Goal: Transaction & Acquisition: Purchase product/service

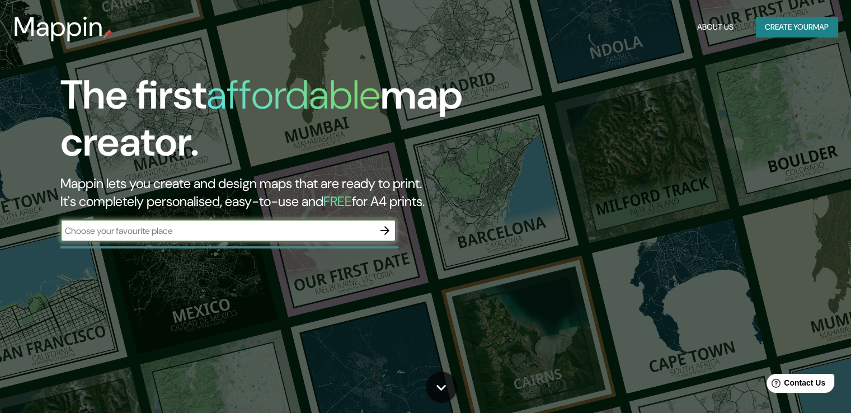
click at [124, 235] on input "text" at bounding box center [216, 230] width 313 height 13
type input "a"
type input "atrevete torremolinos"
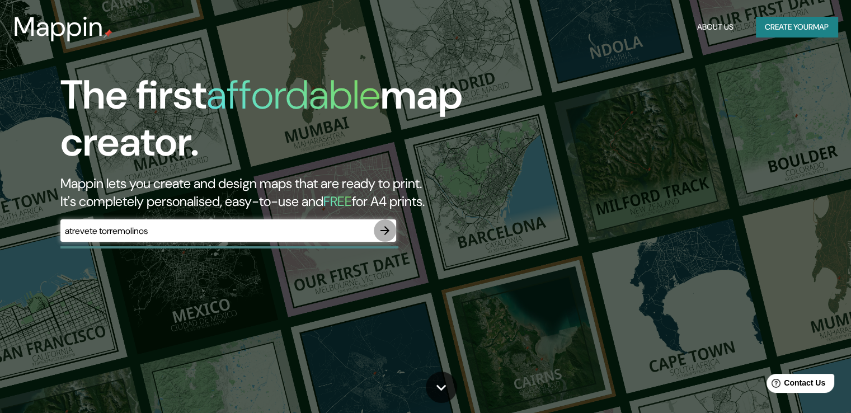
click at [385, 229] on icon "button" at bounding box center [384, 230] width 13 height 13
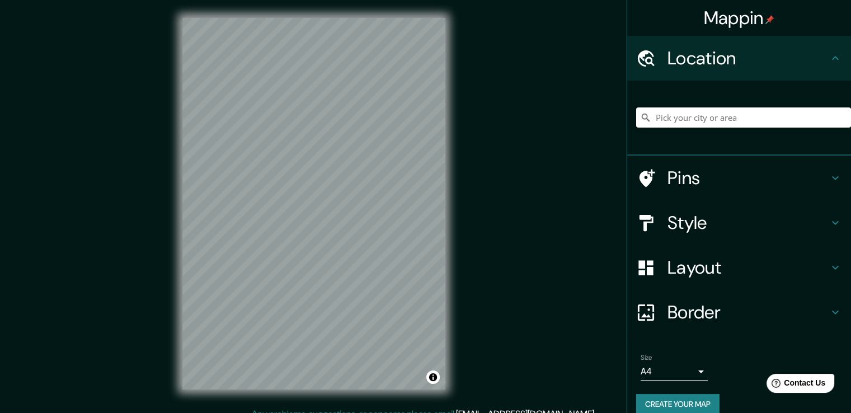
click at [681, 115] on input "Pick your city or area" at bounding box center [743, 117] width 215 height 20
click at [682, 115] on input "Pick your city or area" at bounding box center [743, 117] width 215 height 20
paste input "JF4R+9P Torremolinos"
click at [707, 120] on input "Torremolinos 9p, Las Condes, Región Metropolitana de Santiago 7550000, Chile" at bounding box center [743, 117] width 215 height 20
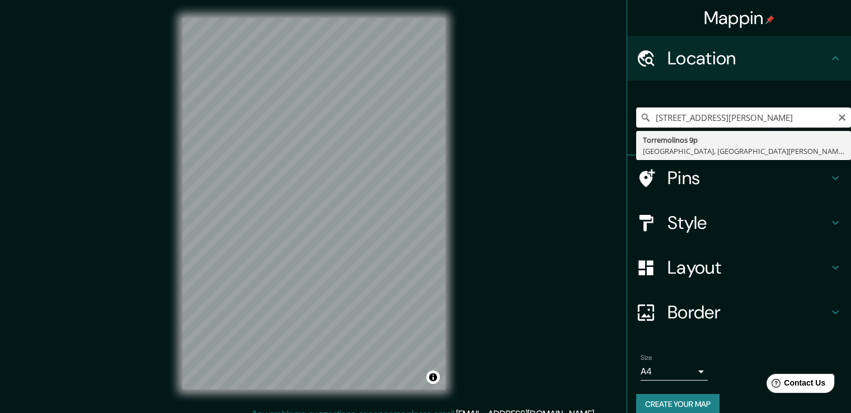
scroll to position [0, 134]
drag, startPoint x: 701, startPoint y: 116, endPoint x: 848, endPoint y: 124, distance: 146.8
click at [848, 124] on div "Mappin Location Torremolinos 9p, Las Condes, Región Metropolitana de Santiago 7…" at bounding box center [738, 206] width 224 height 413
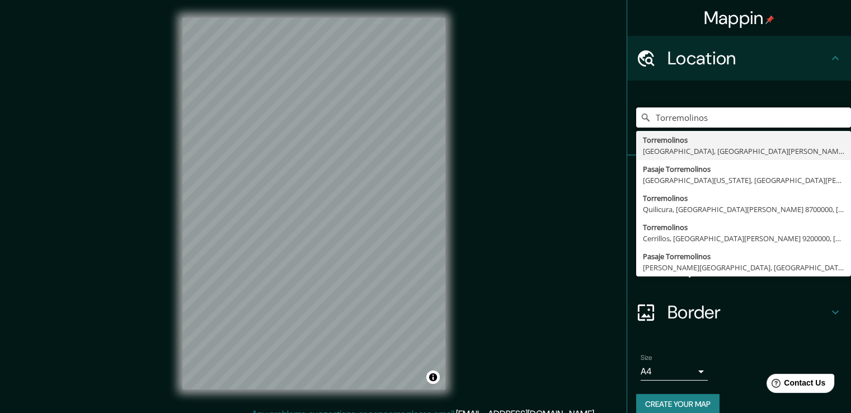
drag, startPoint x: 707, startPoint y: 121, endPoint x: 618, endPoint y: 115, distance: 88.5
click at [627, 115] on div "Torremolinos Torremolinos Las Condes, Región Metropolitana de Santiago 7550000,…" at bounding box center [739, 118] width 224 height 75
paste input "C. Salvador Allende, 10, 29620 Torremolinos, Málaga"
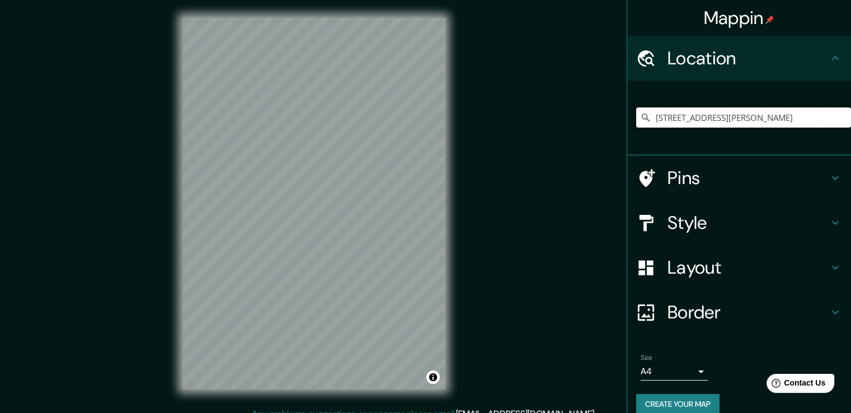
type input "Calle De Salvador Allende 10, 29620 Torremolinos, provincia de Málaga, España"
click at [676, 175] on h4 "Pins" at bounding box center [747, 178] width 161 height 22
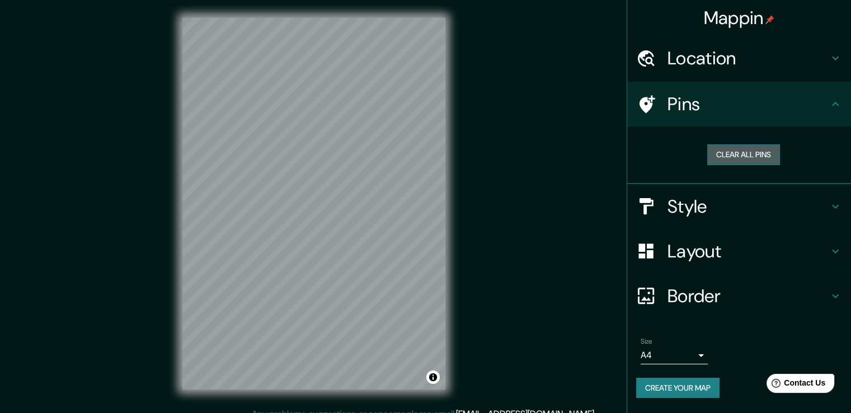
click at [722, 152] on button "Clear all pins" at bounding box center [743, 154] width 73 height 21
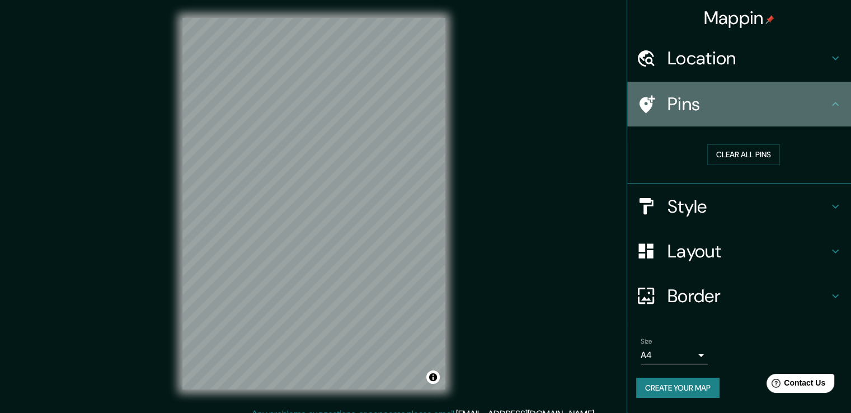
click at [702, 106] on h4 "Pins" at bounding box center [747, 104] width 161 height 22
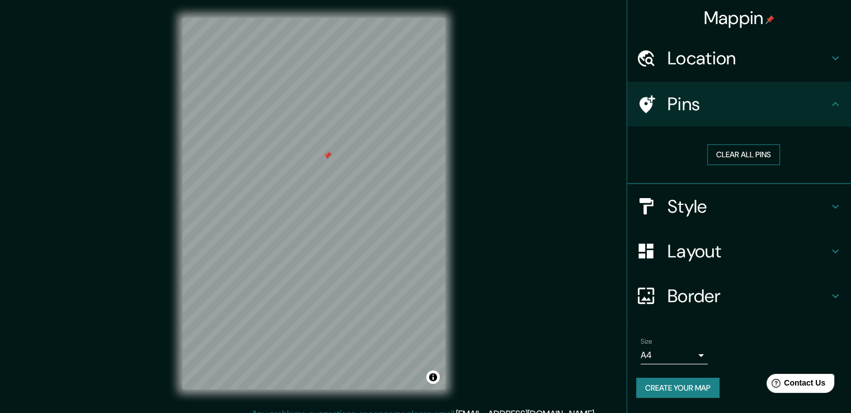
click at [759, 150] on button "Clear all pins" at bounding box center [743, 154] width 73 height 21
click at [730, 198] on h4 "Style" at bounding box center [747, 206] width 161 height 22
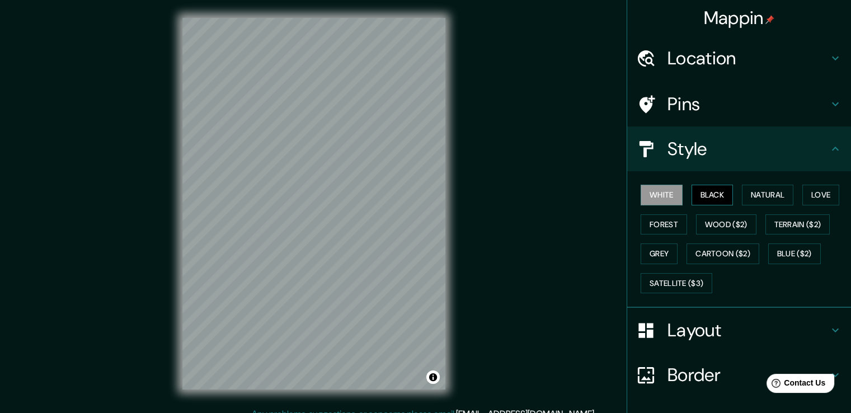
click at [711, 192] on button "Black" at bounding box center [712, 195] width 42 height 21
click at [753, 191] on button "Natural" at bounding box center [767, 195] width 51 height 21
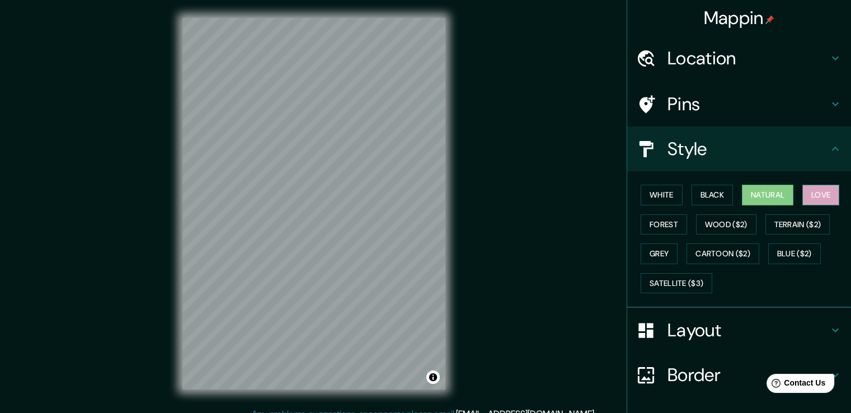
click at [813, 198] on button "Love" at bounding box center [820, 195] width 37 height 21
click at [658, 220] on button "Forest" at bounding box center [663, 224] width 46 height 21
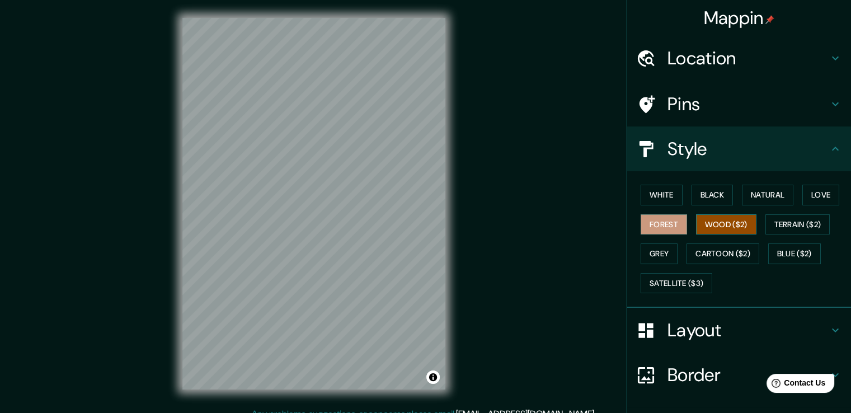
click at [712, 226] on button "Wood ($2)" at bounding box center [726, 224] width 60 height 21
click at [767, 221] on button "Terrain ($2)" at bounding box center [797, 224] width 65 height 21
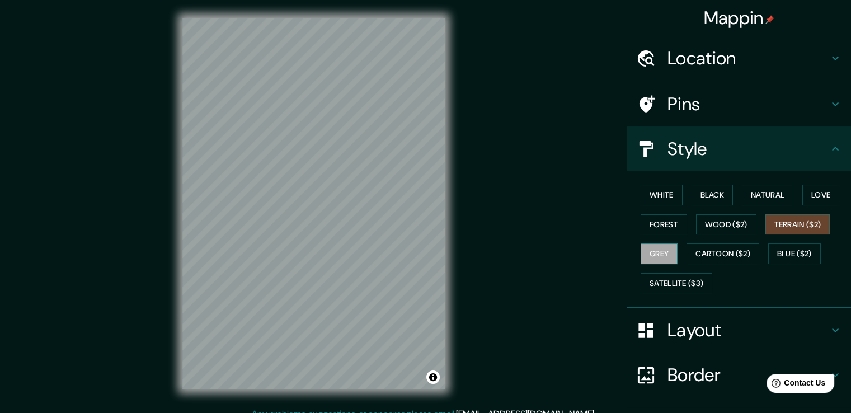
click at [655, 256] on button "Grey" at bounding box center [658, 253] width 37 height 21
click at [657, 202] on button "White" at bounding box center [661, 195] width 42 height 21
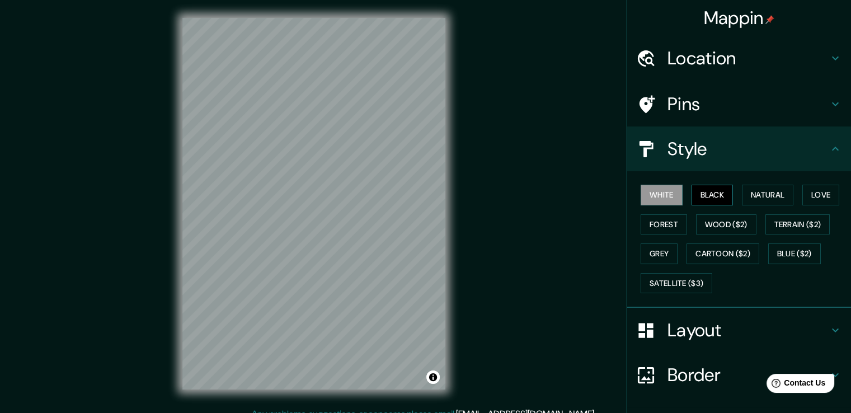
click at [702, 187] on button "Black" at bounding box center [712, 195] width 42 height 21
click at [673, 197] on button "White" at bounding box center [661, 195] width 42 height 21
click at [747, 193] on button "Natural" at bounding box center [767, 195] width 51 height 21
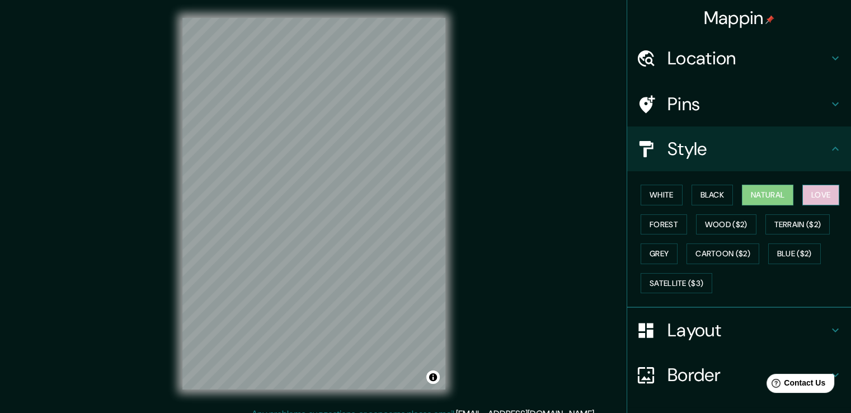
click at [813, 191] on button "Love" at bounding box center [820, 195] width 37 height 21
click at [663, 220] on button "Forest" at bounding box center [663, 224] width 46 height 21
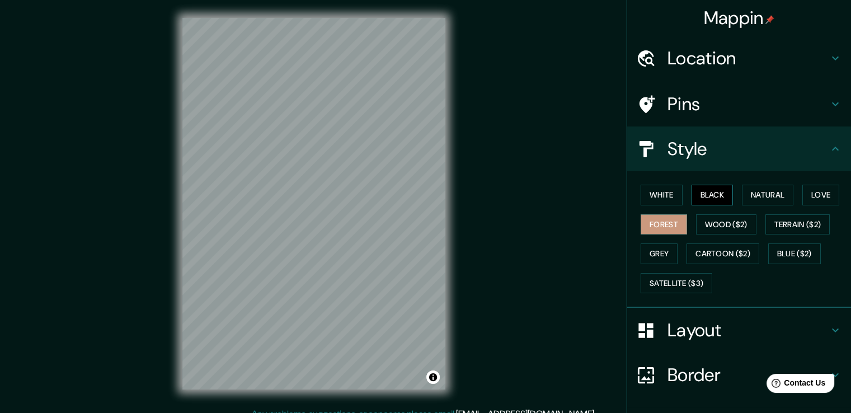
click at [695, 191] on button "Black" at bounding box center [712, 195] width 42 height 21
click at [664, 196] on button "White" at bounding box center [661, 195] width 42 height 21
click at [682, 314] on div "Layout" at bounding box center [739, 330] width 224 height 45
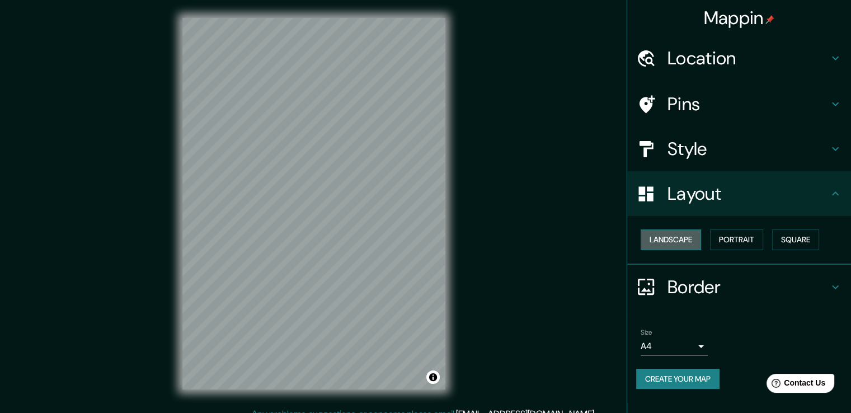
click at [680, 240] on button "Landscape" at bounding box center [670, 239] width 60 height 21
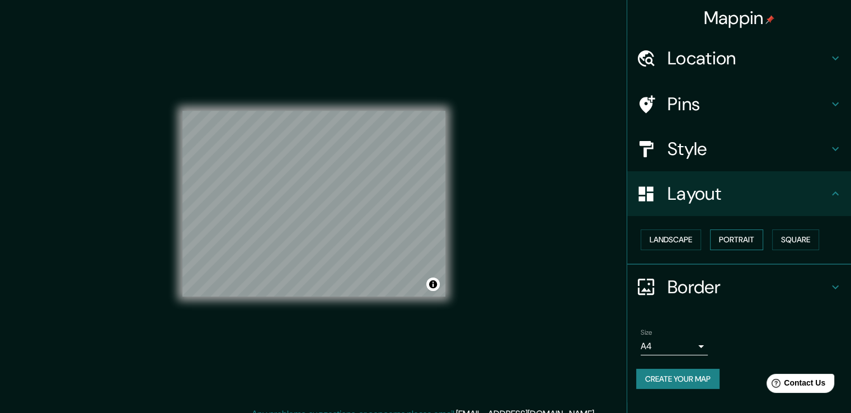
click at [745, 233] on button "Portrait" at bounding box center [736, 239] width 53 height 21
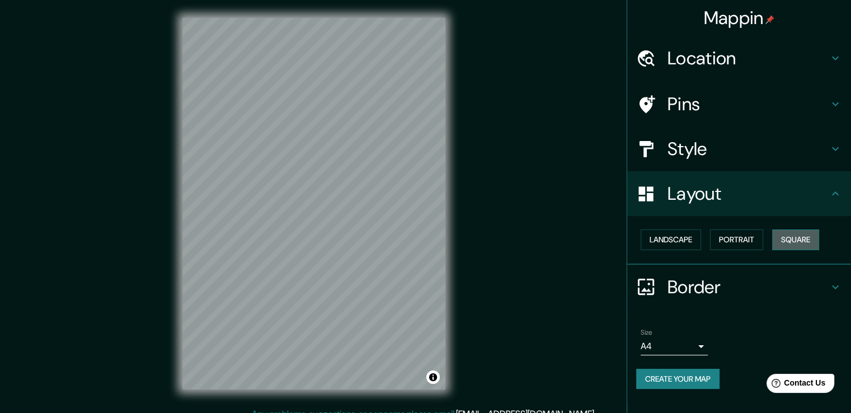
click at [793, 233] on button "Square" at bounding box center [795, 239] width 47 height 21
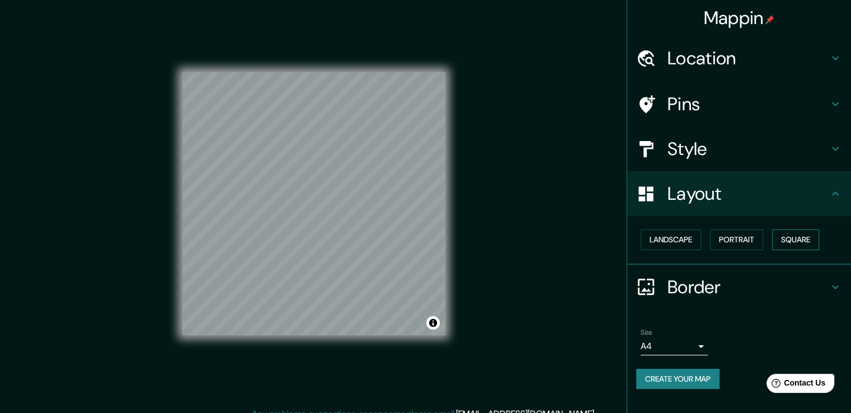
click at [797, 240] on button "Square" at bounding box center [795, 239] width 47 height 21
click at [733, 240] on button "Portrait" at bounding box center [736, 239] width 53 height 21
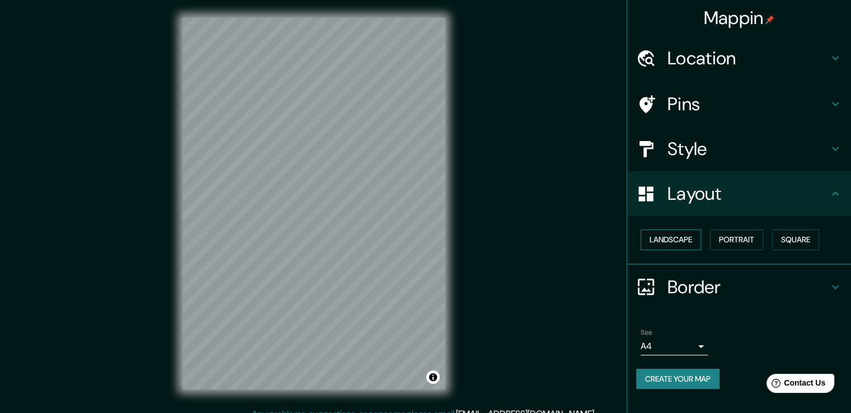
click at [681, 237] on button "Landscape" at bounding box center [670, 239] width 60 height 21
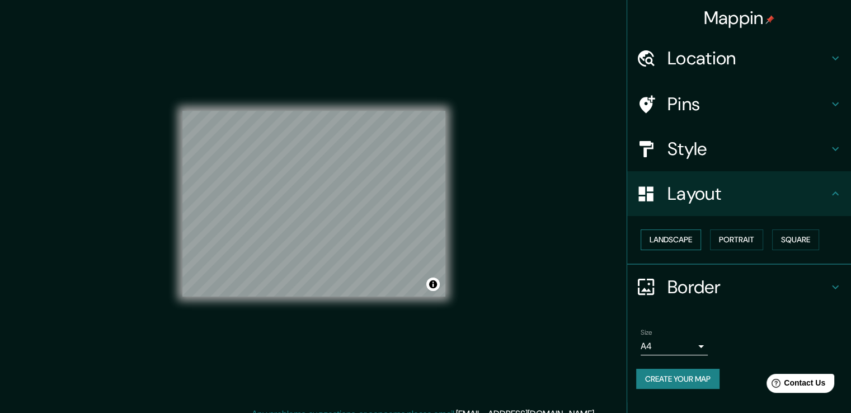
click at [670, 243] on button "Landscape" at bounding box center [670, 239] width 60 height 21
click at [671, 238] on button "Landscape" at bounding box center [670, 239] width 60 height 21
click at [735, 240] on button "Portrait" at bounding box center [736, 239] width 53 height 21
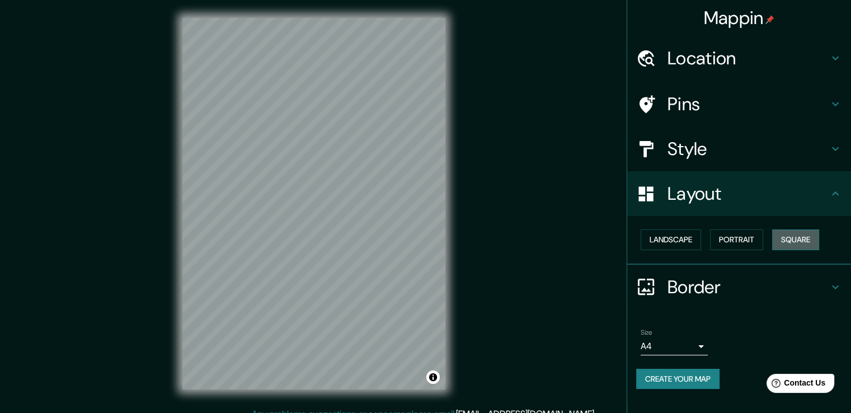
click at [785, 235] on button "Square" at bounding box center [795, 239] width 47 height 21
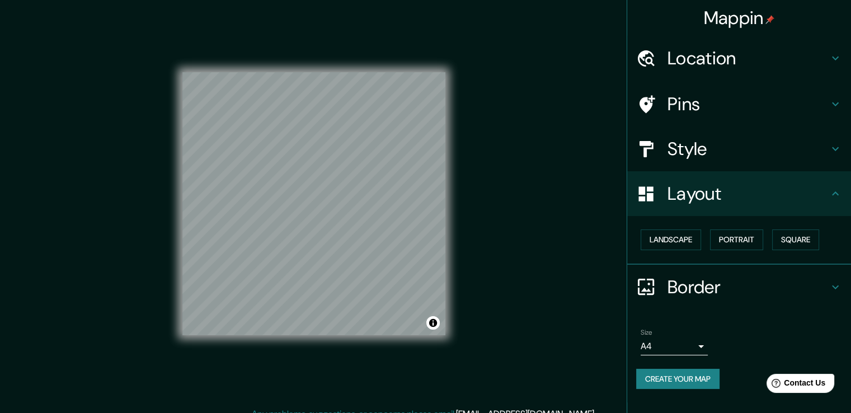
click at [720, 292] on h4 "Border" at bounding box center [747, 287] width 161 height 22
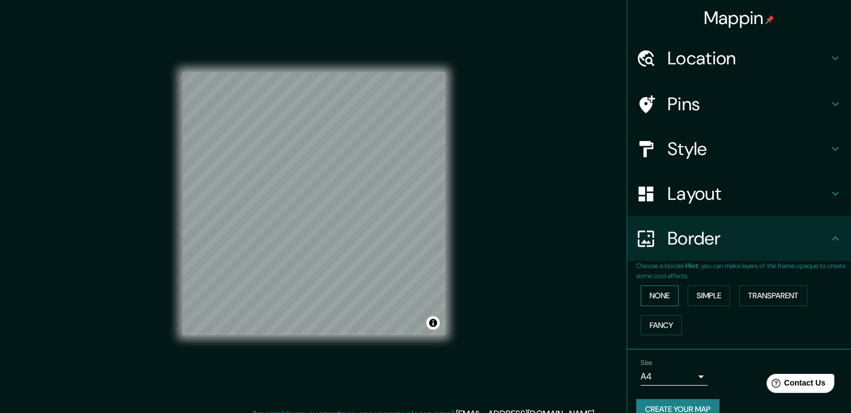
click at [659, 299] on button "None" at bounding box center [659, 295] width 38 height 21
click at [706, 292] on button "Simple" at bounding box center [708, 295] width 42 height 21
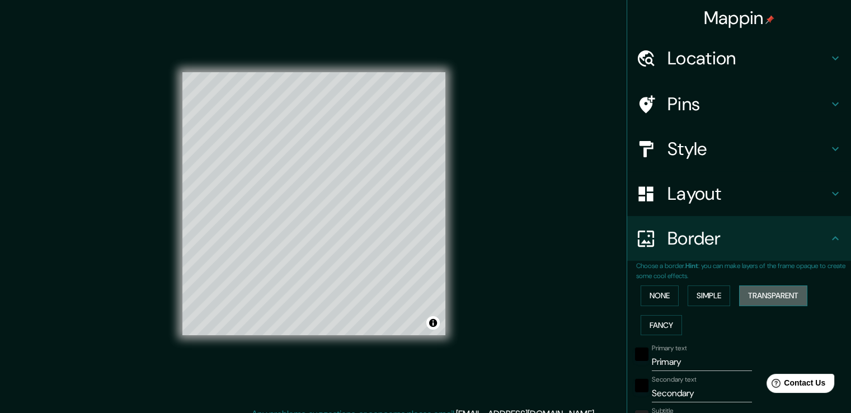
click at [771, 295] on button "Transparent" at bounding box center [773, 295] width 68 height 21
click at [648, 327] on button "Fancy" at bounding box center [660, 325] width 41 height 21
click at [661, 299] on button "None" at bounding box center [659, 295] width 38 height 21
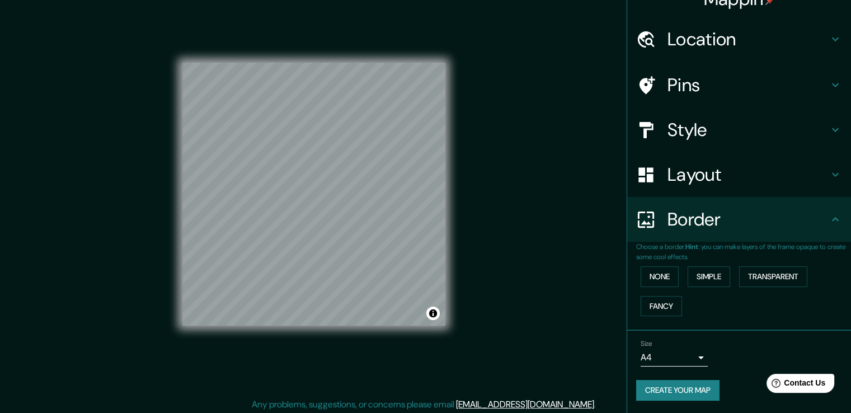
scroll to position [12, 0]
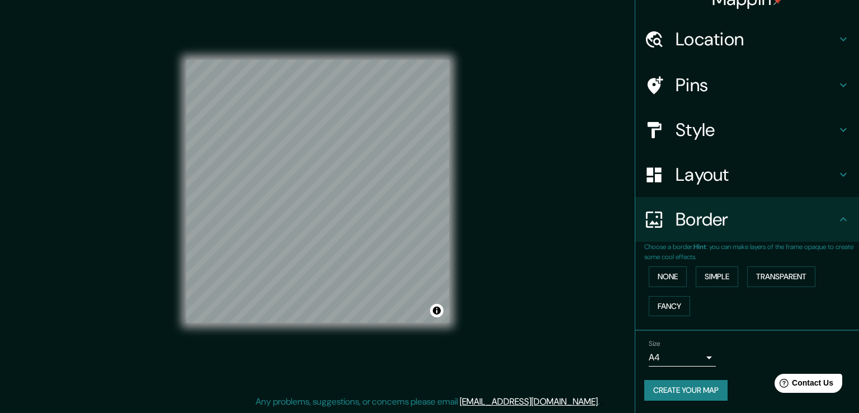
click at [692, 358] on body "Mappin Location Calle De Salvador Allende 10, 29620 Torremolinos, provincia de …" at bounding box center [429, 194] width 859 height 413
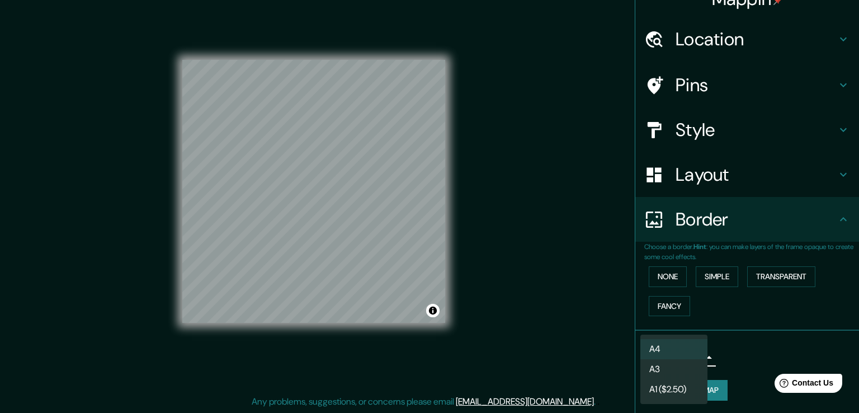
click at [687, 372] on li "A3" at bounding box center [673, 369] width 67 height 20
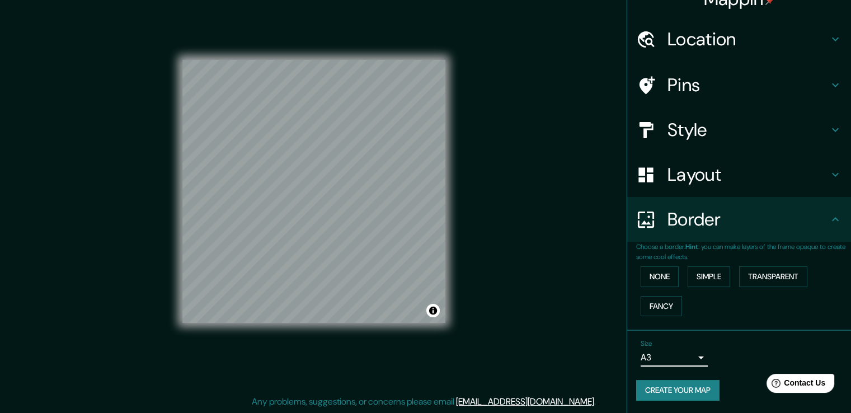
click at [695, 388] on button "Create your map" at bounding box center [677, 390] width 83 height 21
click at [673, 387] on button "Create your map" at bounding box center [677, 390] width 83 height 21
click at [646, 351] on body "Mappin Location Calle De Salvador Allende 10, 29620 Torremolinos, provincia de …" at bounding box center [425, 194] width 851 height 413
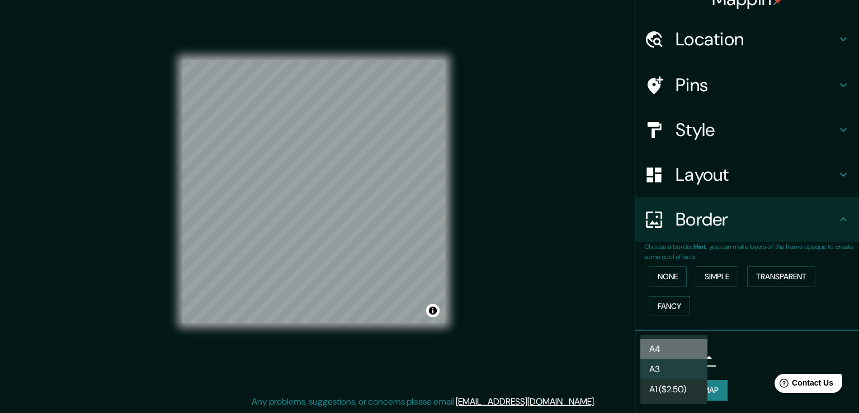
click at [663, 350] on li "A4" at bounding box center [673, 349] width 67 height 20
type input "single"
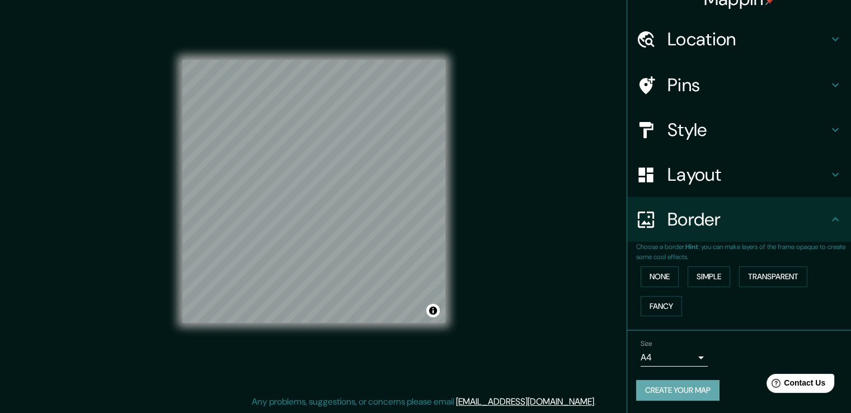
click at [679, 391] on button "Create your map" at bounding box center [677, 390] width 83 height 21
click at [683, 327] on div "Choose a border. Hint : you can make layers of the frame opaque to create some …" at bounding box center [739, 286] width 224 height 89
click at [640, 274] on button "None" at bounding box center [659, 276] width 38 height 21
click at [698, 53] on div "Location" at bounding box center [739, 39] width 224 height 45
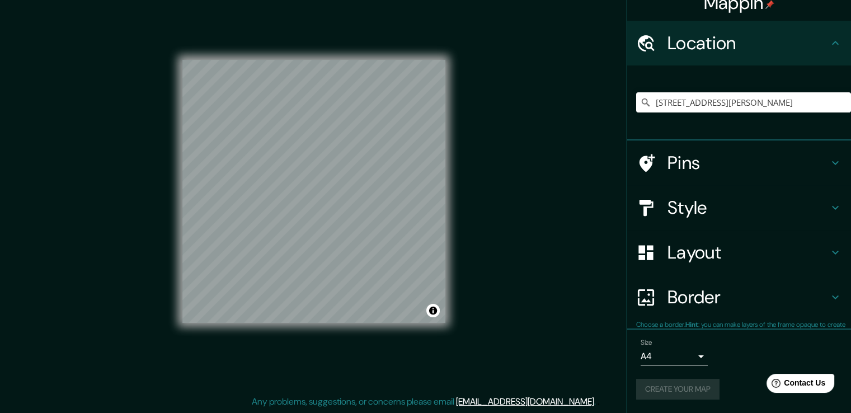
scroll to position [15, 0]
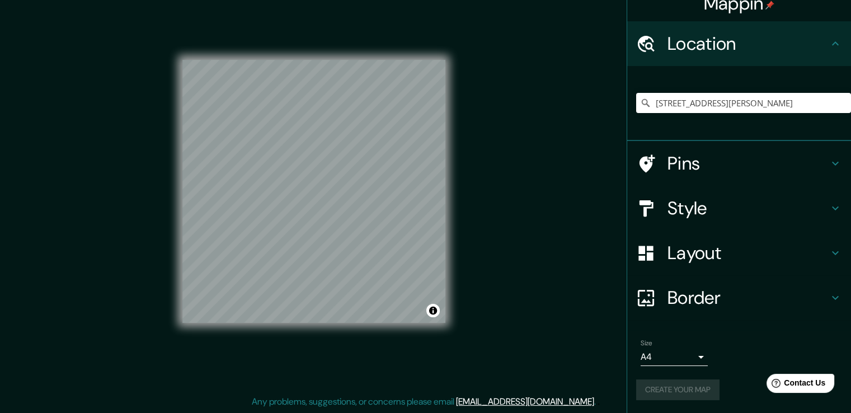
click at [678, 159] on h4 "Pins" at bounding box center [747, 163] width 161 height 22
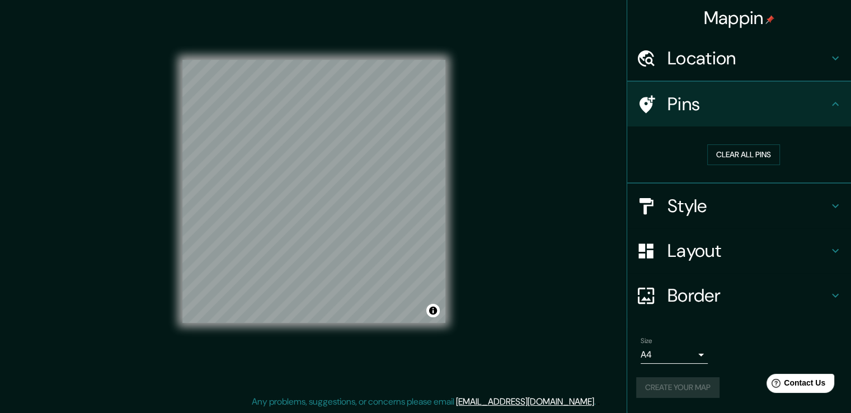
scroll to position [0, 0]
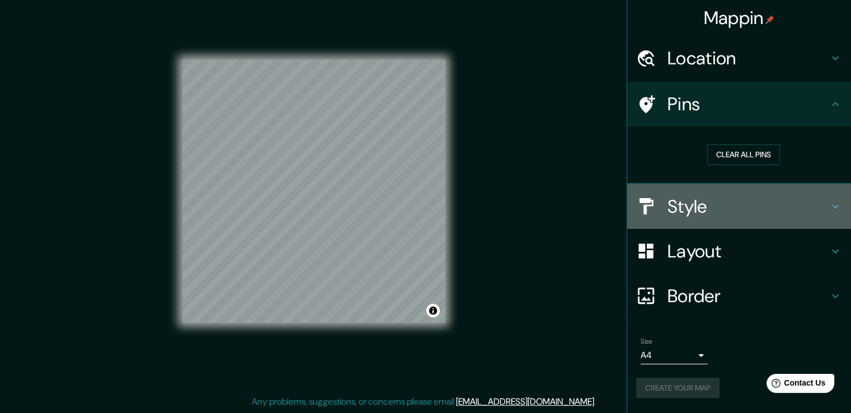
click at [695, 211] on h4 "Style" at bounding box center [747, 206] width 161 height 22
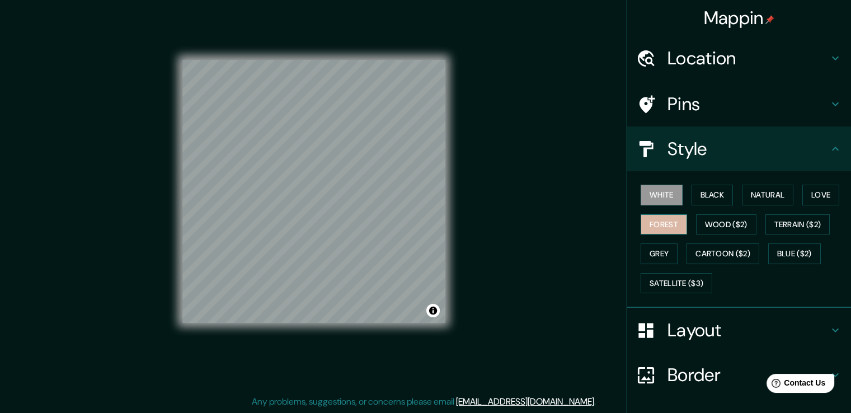
click at [667, 223] on button "Forest" at bounding box center [663, 224] width 46 height 21
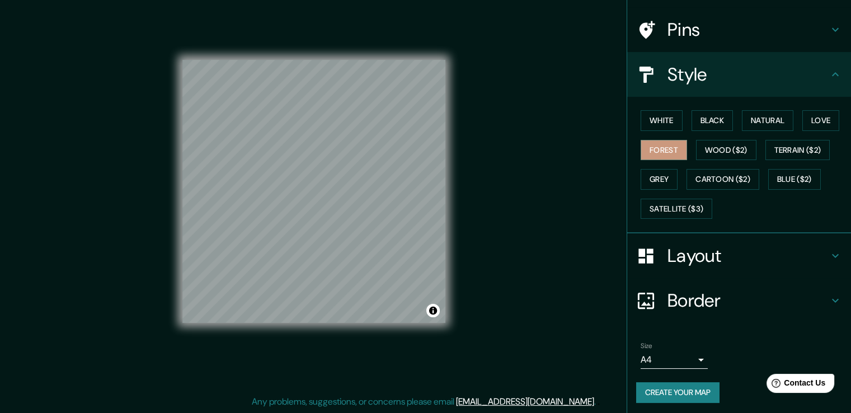
scroll to position [76, 0]
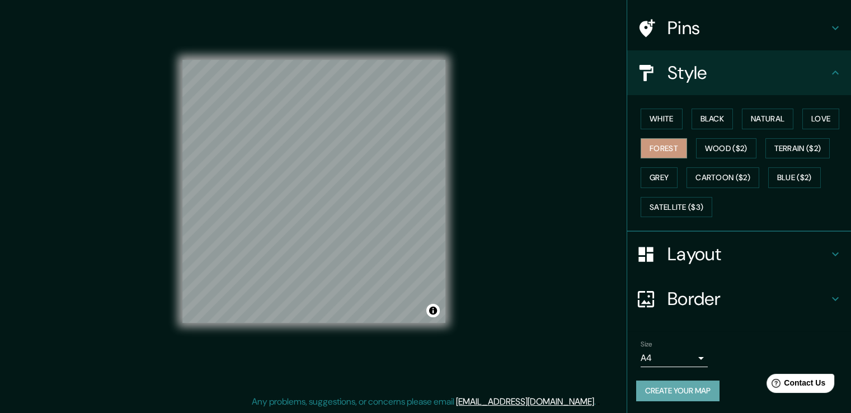
click at [676, 385] on button "Create your map" at bounding box center [677, 390] width 83 height 21
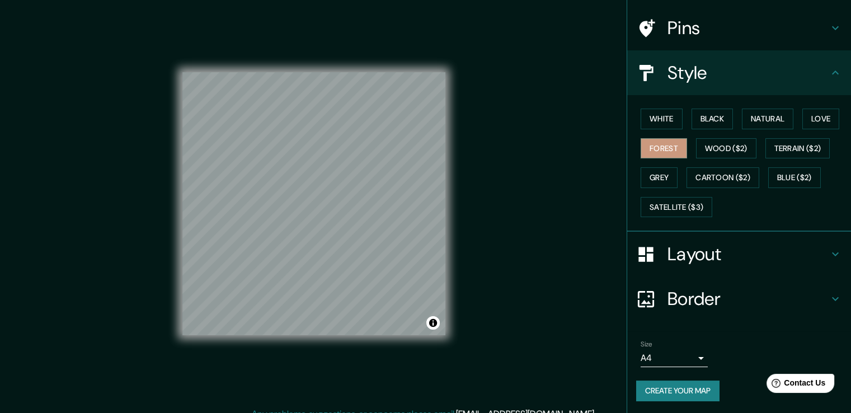
scroll to position [12, 0]
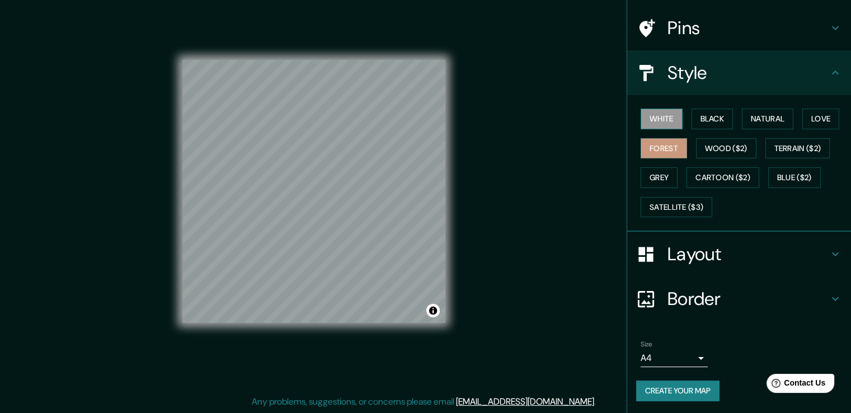
click at [653, 117] on button "White" at bounding box center [661, 118] width 42 height 21
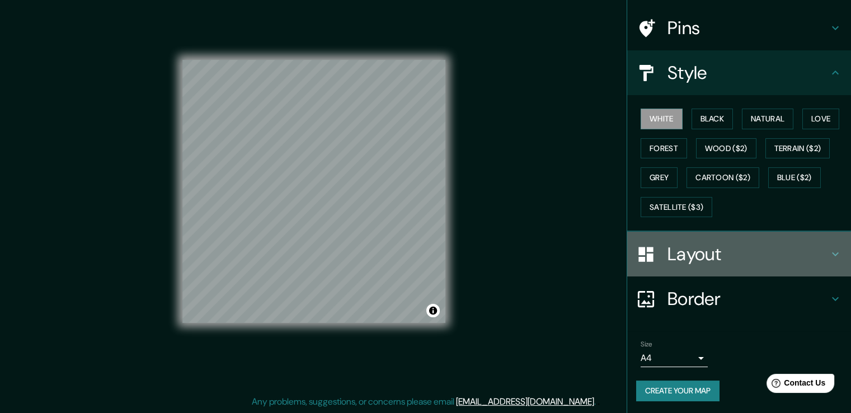
click at [700, 256] on h4 "Layout" at bounding box center [747, 254] width 161 height 22
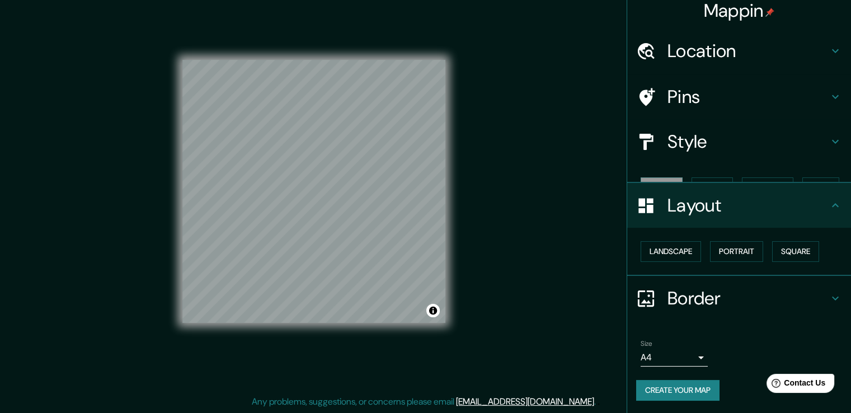
scroll to position [0, 0]
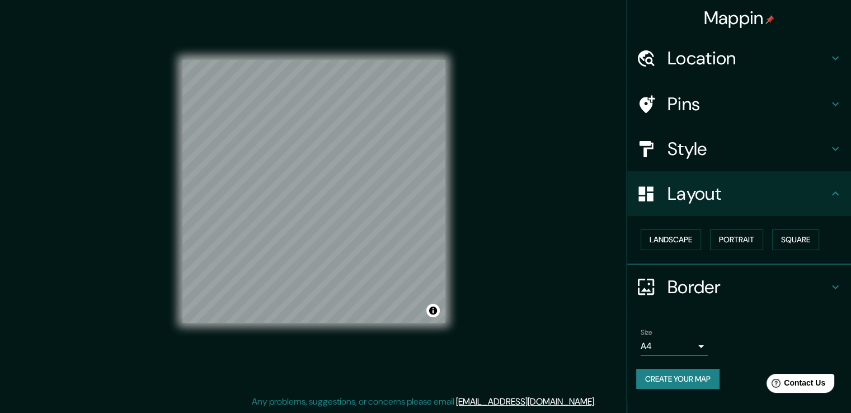
click at [683, 291] on h4 "Border" at bounding box center [747, 287] width 161 height 22
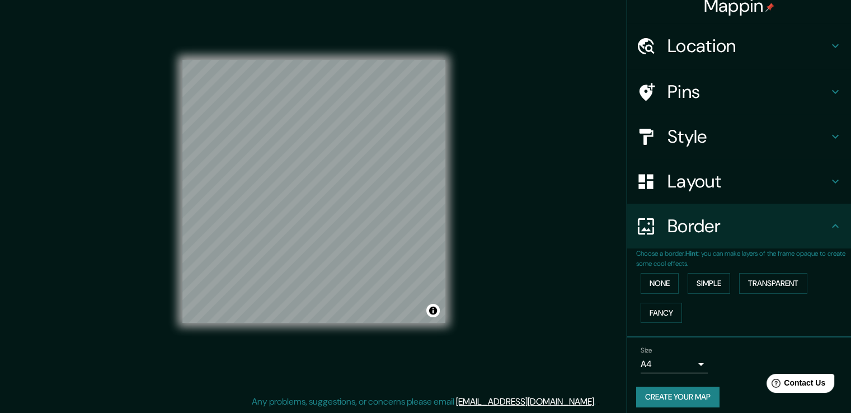
scroll to position [19, 0]
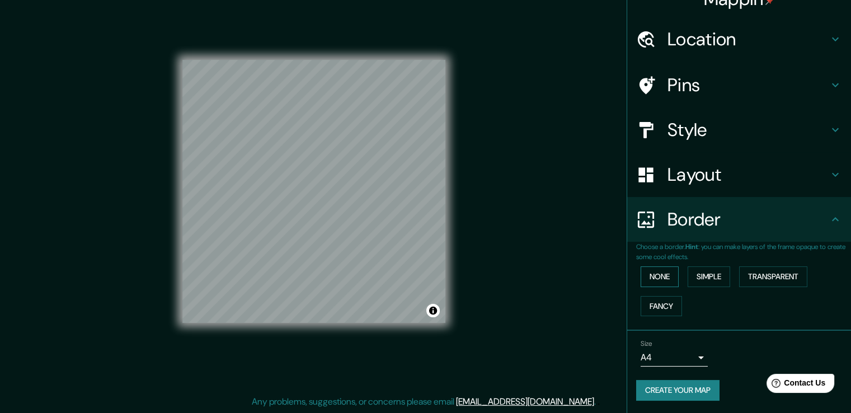
click at [662, 283] on button "None" at bounding box center [659, 276] width 38 height 21
click at [707, 277] on button "Simple" at bounding box center [708, 276] width 42 height 21
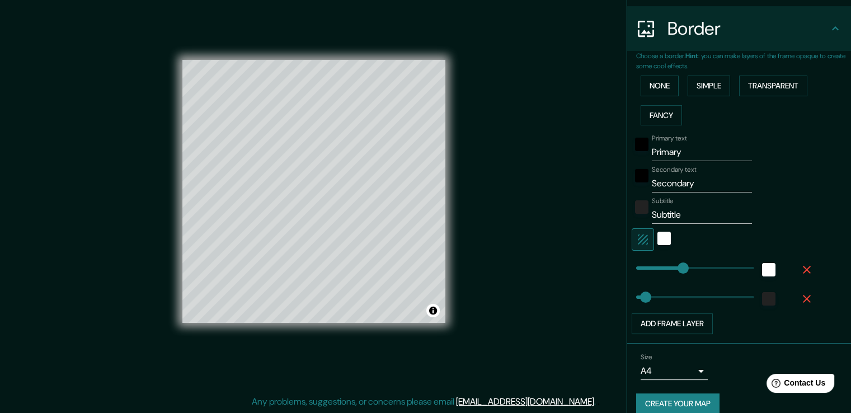
scroll to position [222, 0]
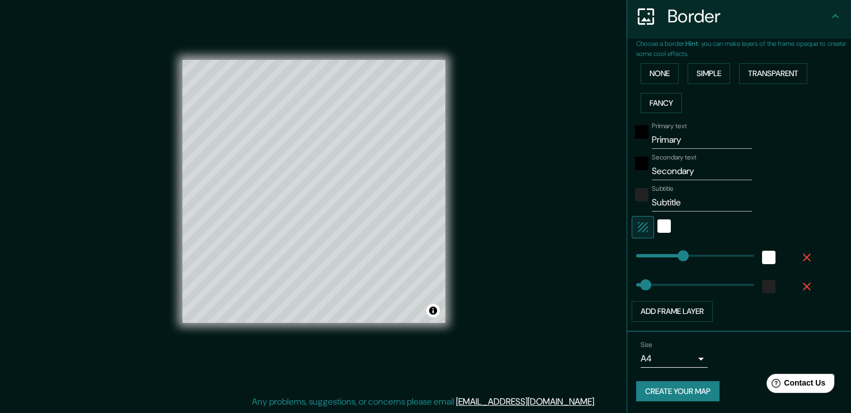
click at [801, 255] on icon "button" at bounding box center [806, 257] width 13 height 13
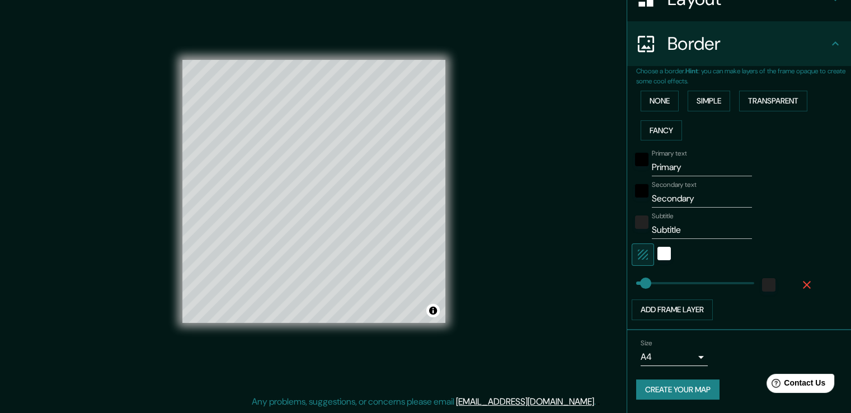
scroll to position [193, 0]
click at [800, 287] on icon "button" at bounding box center [806, 286] width 13 height 13
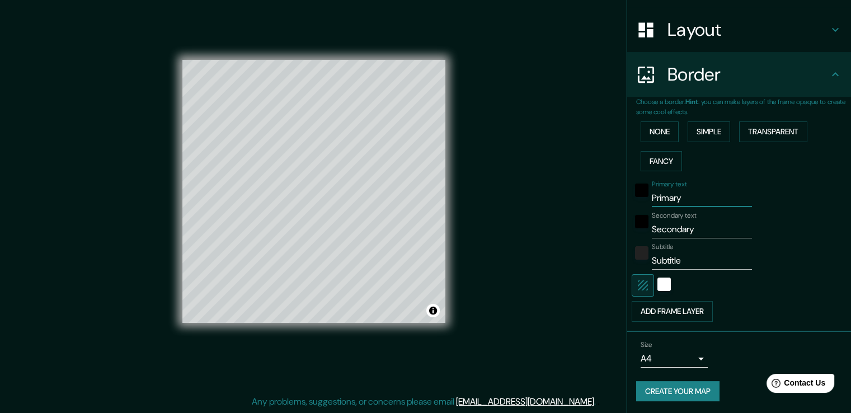
drag, startPoint x: 688, startPoint y: 202, endPoint x: 663, endPoint y: 201, distance: 25.7
click at [663, 201] on input "Primary" at bounding box center [701, 198] width 100 height 18
click at [693, 134] on button "Simple" at bounding box center [708, 131] width 42 height 21
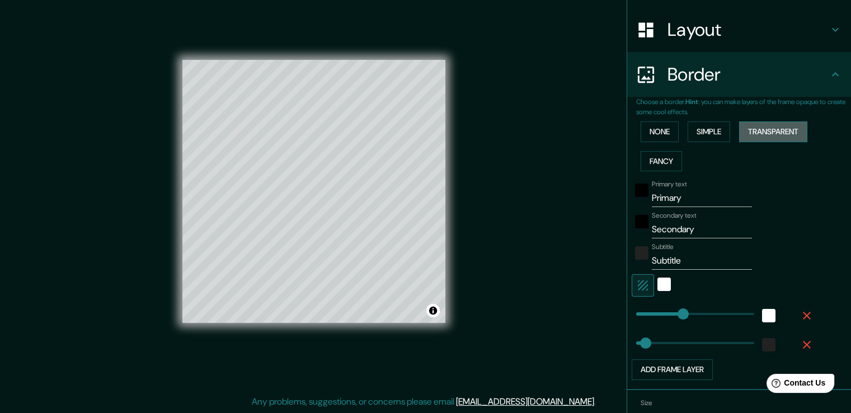
click at [747, 128] on button "Transparent" at bounding box center [773, 131] width 68 height 21
click at [649, 163] on button "Fancy" at bounding box center [660, 161] width 41 height 21
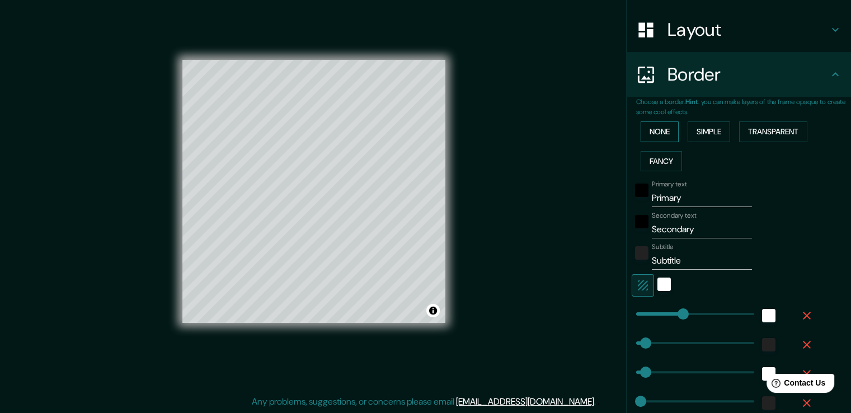
click at [653, 139] on button "None" at bounding box center [659, 131] width 38 height 21
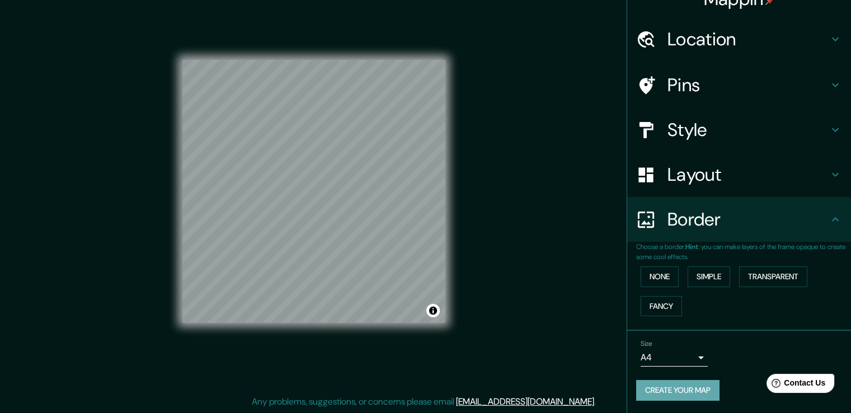
click at [659, 380] on button "Create your map" at bounding box center [677, 390] width 83 height 21
click at [659, 393] on div "Create your map" at bounding box center [739, 390] width 206 height 21
click at [532, 126] on div "Mappin Location Calle De Salvador Allende 10, 29620 Torremolinos, provincia de …" at bounding box center [425, 200] width 851 height 425
click at [678, 220] on h4 "Border" at bounding box center [747, 219] width 161 height 22
click at [705, 280] on button "Simple" at bounding box center [708, 276] width 42 height 21
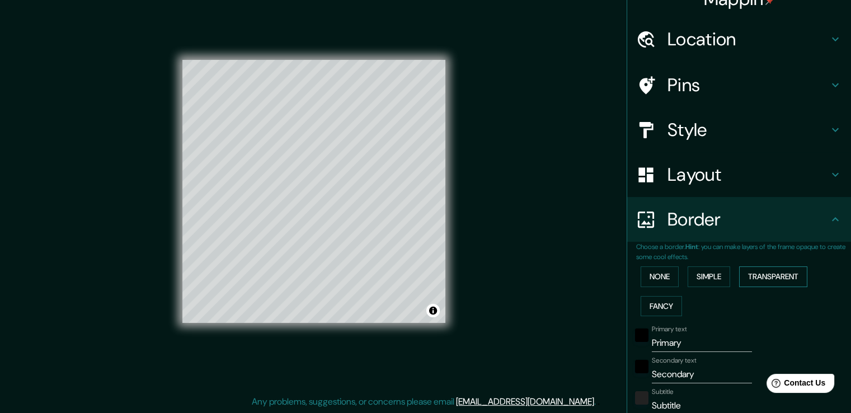
click at [766, 276] on button "Transparent" at bounding box center [773, 276] width 68 height 21
click at [712, 271] on button "Simple" at bounding box center [708, 276] width 42 height 21
click at [763, 276] on button "Transparent" at bounding box center [773, 276] width 68 height 21
click at [662, 303] on button "Fancy" at bounding box center [660, 306] width 41 height 21
click at [714, 278] on button "Simple" at bounding box center [708, 276] width 42 height 21
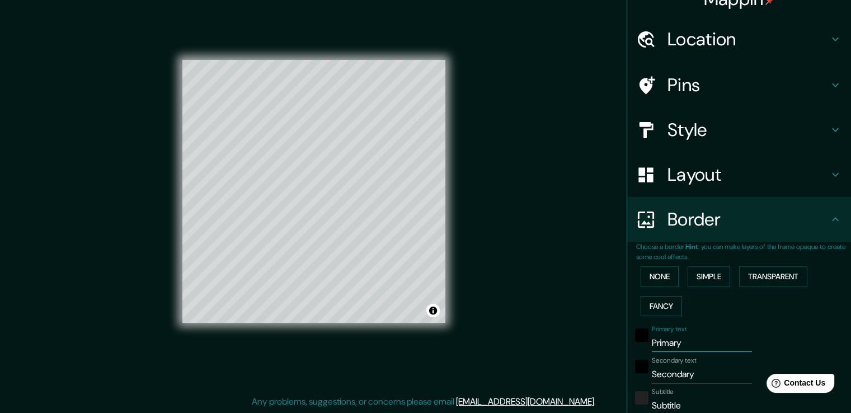
drag, startPoint x: 682, startPoint y: 339, endPoint x: 619, endPoint y: 332, distance: 63.1
click at [627, 332] on div "Choose a border. Hint : you can make layers of the frame opaque to create some …" at bounding box center [739, 388] width 224 height 293
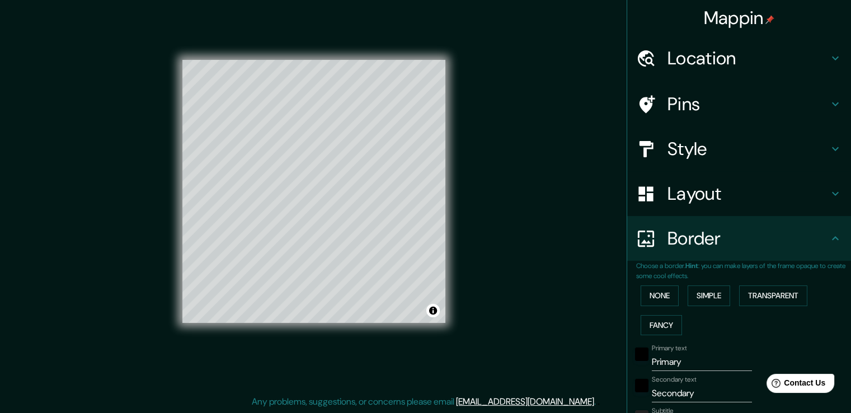
click at [765, 20] on img at bounding box center [769, 19] width 9 height 9
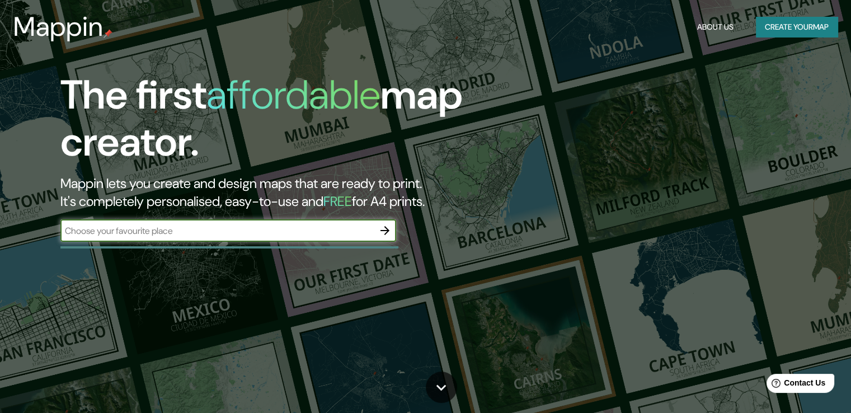
click at [776, 30] on button "Create your map" at bounding box center [796, 27] width 82 height 21
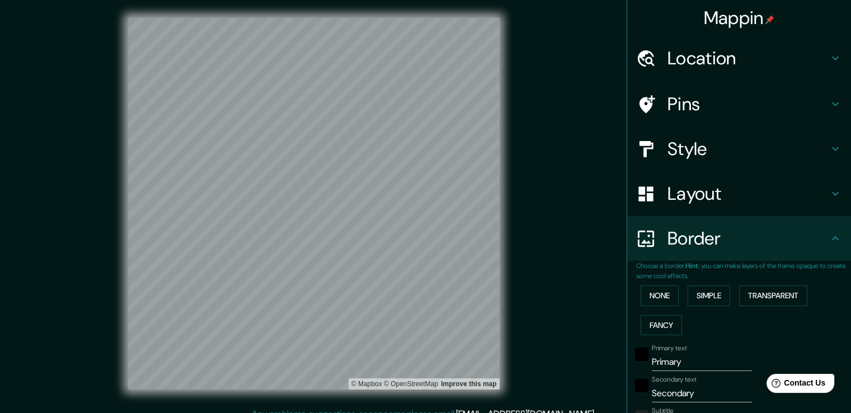
click at [697, 65] on h4 "Location" at bounding box center [747, 58] width 161 height 22
type input "295"
type input "59"
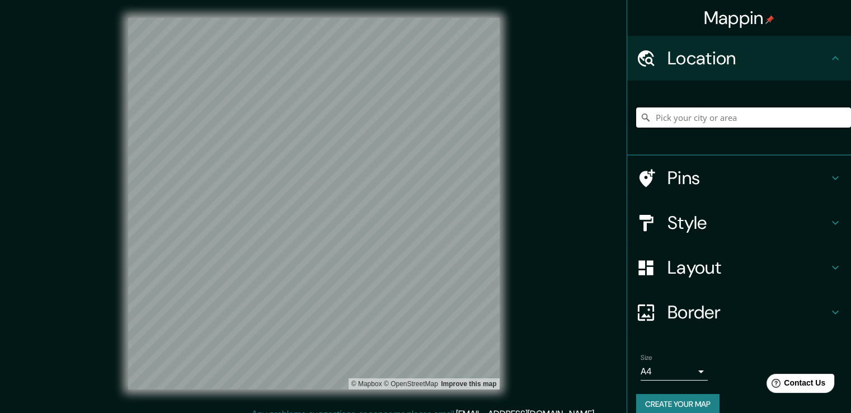
click at [691, 117] on input "Pick your city or area" at bounding box center [743, 117] width 215 height 20
click at [652, 396] on button "Create your map" at bounding box center [677, 404] width 83 height 21
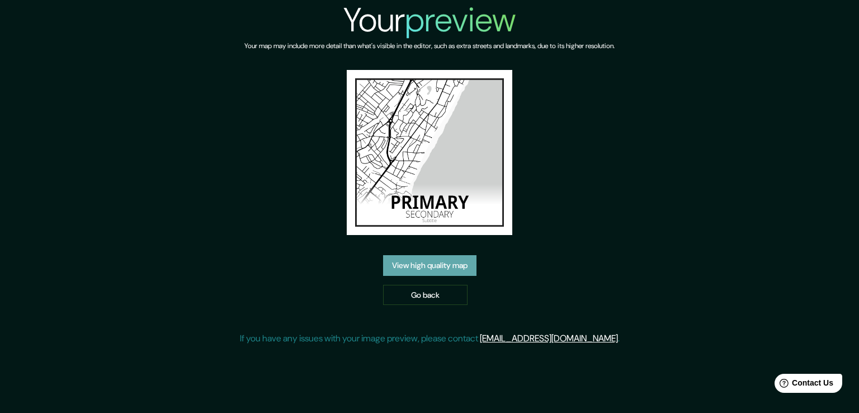
click at [452, 273] on link "View high quality map" at bounding box center [429, 265] width 93 height 21
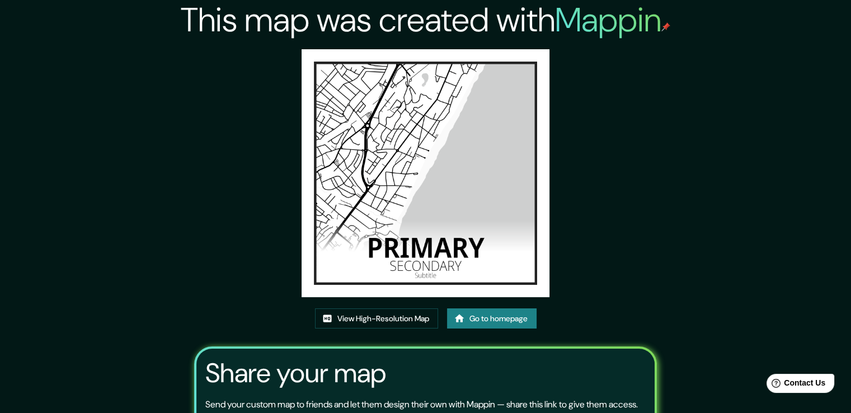
click at [237, 219] on div "This map was created with Mappin View High-Resolution Map Go to homepage Share …" at bounding box center [425, 257] width 489 height 514
